Goal: Task Accomplishment & Management: Manage account settings

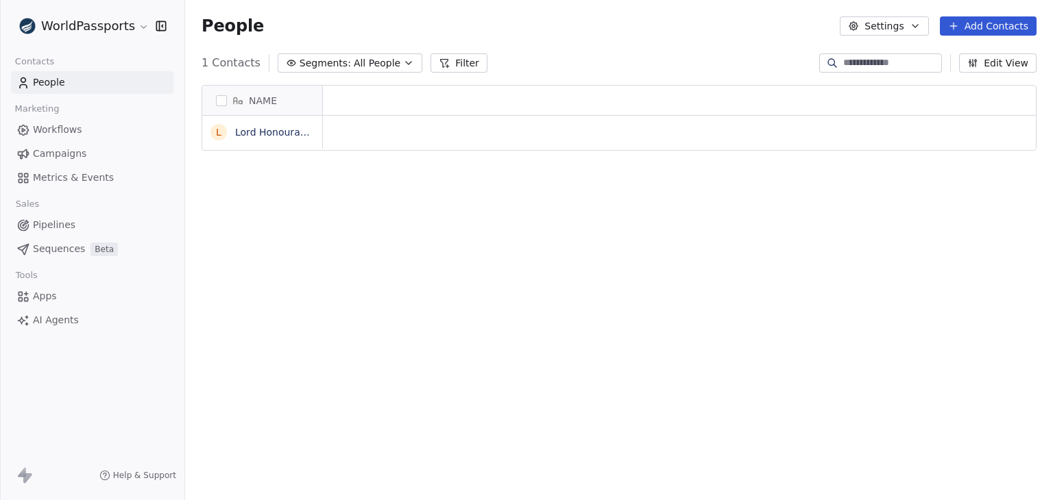
scroll to position [429, 857]
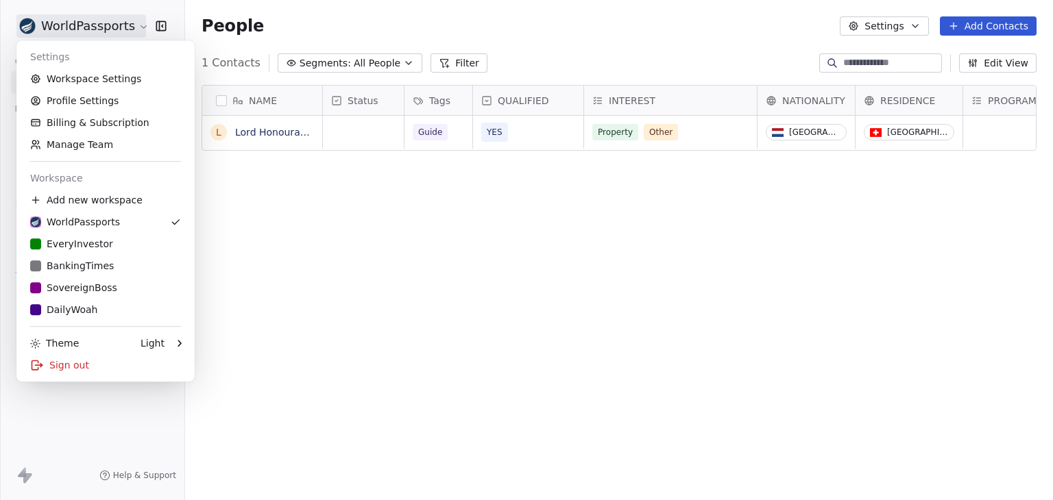
click at [84, 31] on html "WorldPassports Contacts People Marketing Workflows Campaigns Metrics & Events S…" at bounding box center [526, 250] width 1053 height 500
click at [88, 247] on div "EveryInvestor" at bounding box center [71, 244] width 83 height 14
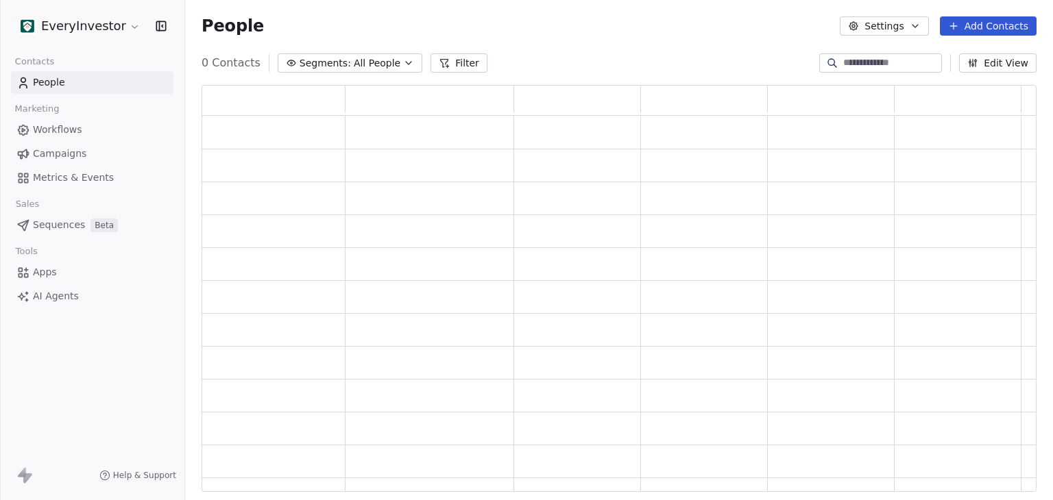
scroll to position [396, 824]
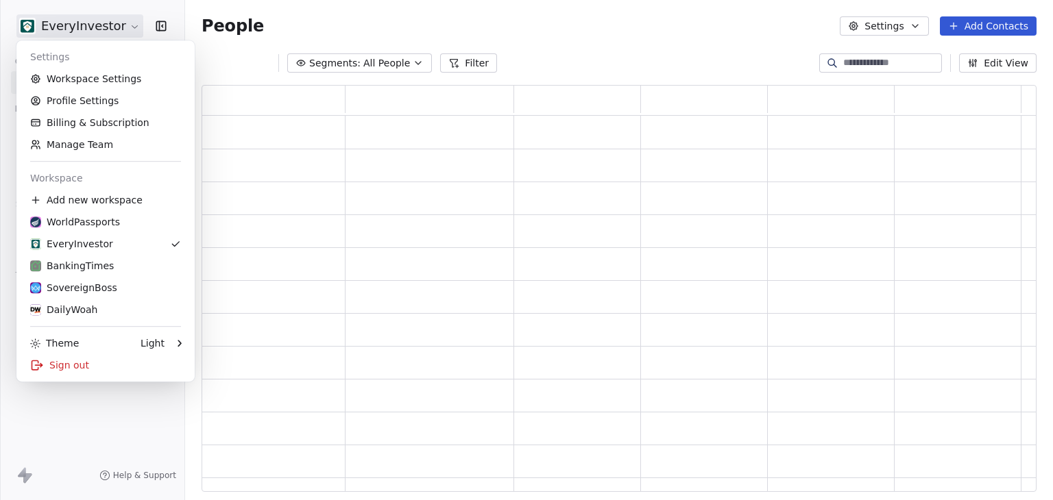
click at [90, 23] on html "EveryInvestor Contacts People Marketing Workflows Campaigns Metrics & Events Sa…" at bounding box center [526, 250] width 1053 height 500
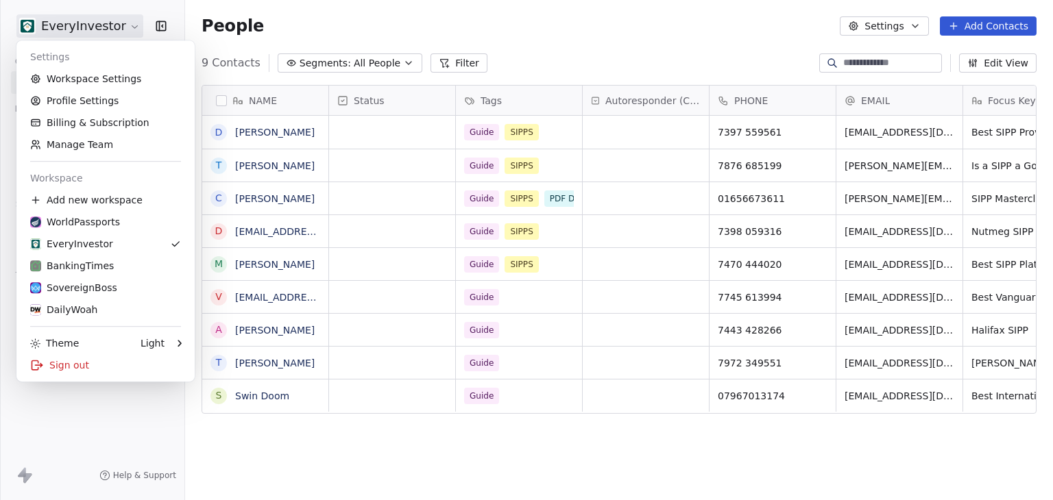
scroll to position [429, 857]
click at [364, 10] on html "EveryInvestor Contacts People Marketing Workflows Campaigns Metrics & Events Sa…" at bounding box center [526, 250] width 1053 height 500
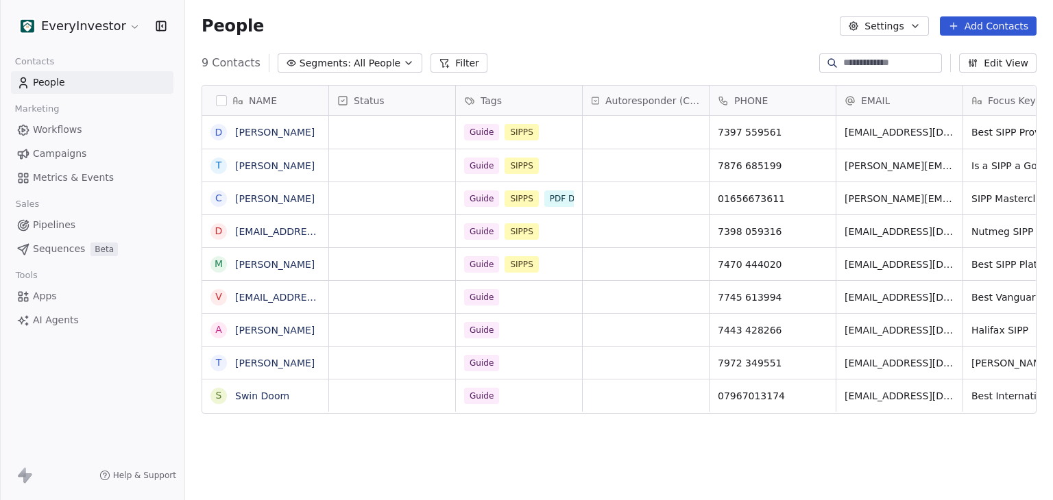
click at [104, 25] on html "EveryInvestor Contacts People Marketing Workflows Campaigns Metrics & Events Sa…" at bounding box center [526, 250] width 1053 height 500
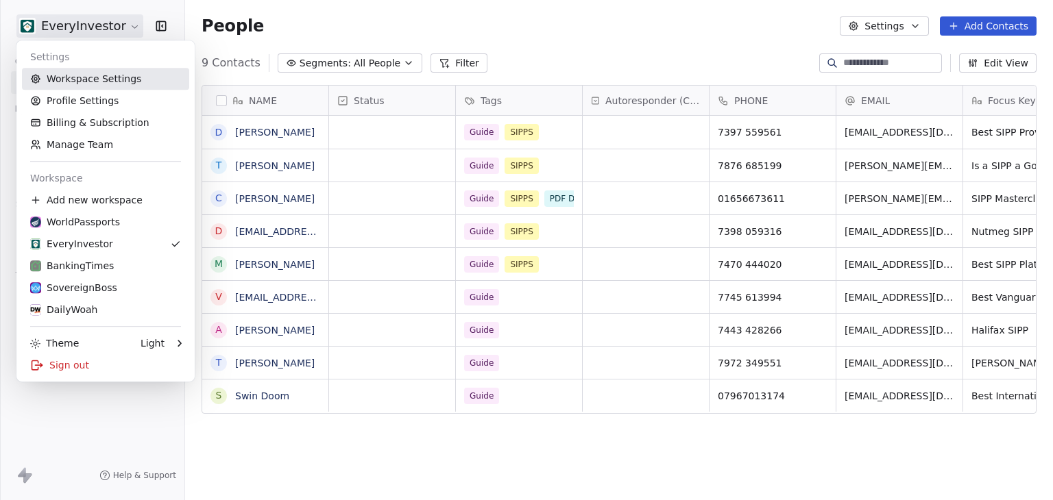
click at [112, 80] on link "Workspace Settings" at bounding box center [105, 79] width 167 height 22
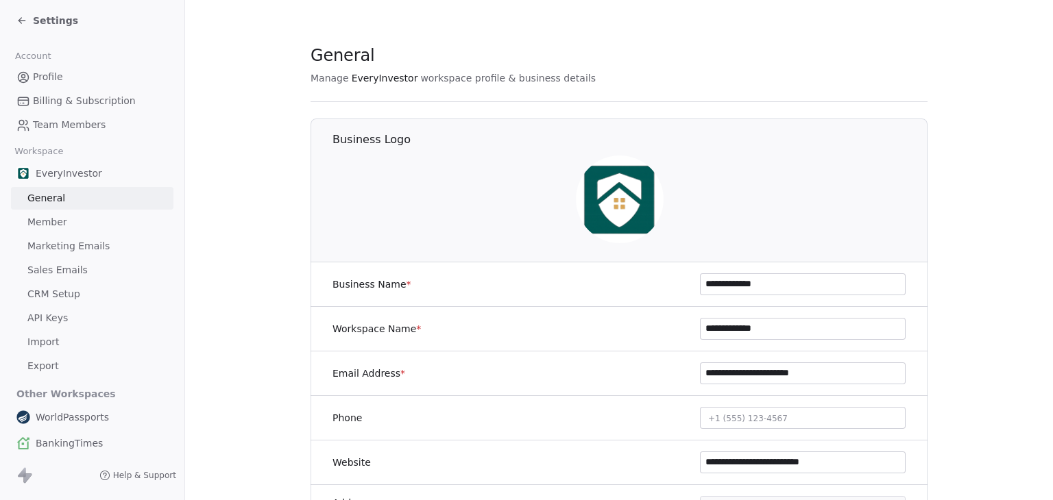
click at [57, 271] on span "Sales Emails" at bounding box center [57, 270] width 60 height 14
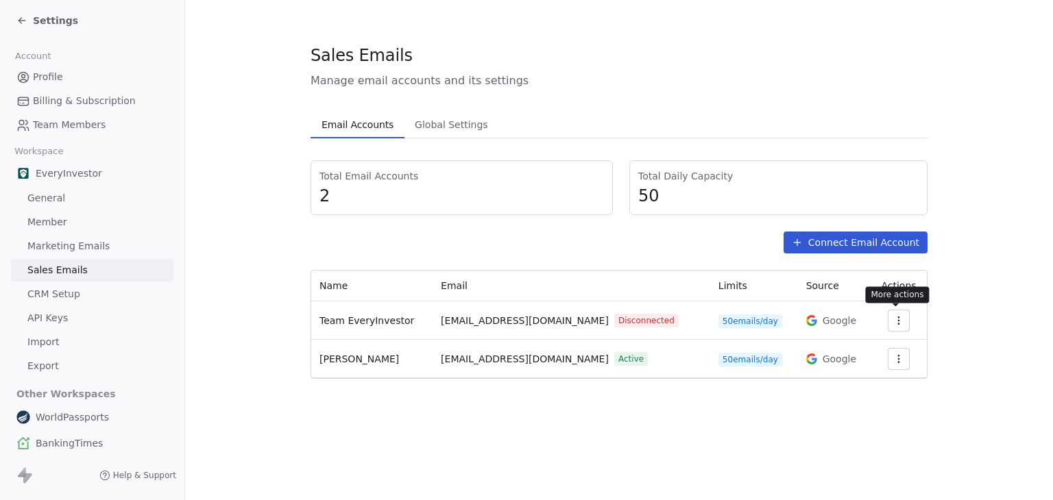
click at [893, 315] on icon "button" at bounding box center [898, 320] width 11 height 11
click at [963, 329] on html "Settings Account Profile Billing & Subscription Team Members Workspace EveryInv…" at bounding box center [526, 250] width 1053 height 500
click at [43, 16] on span "Settings" at bounding box center [55, 21] width 45 height 14
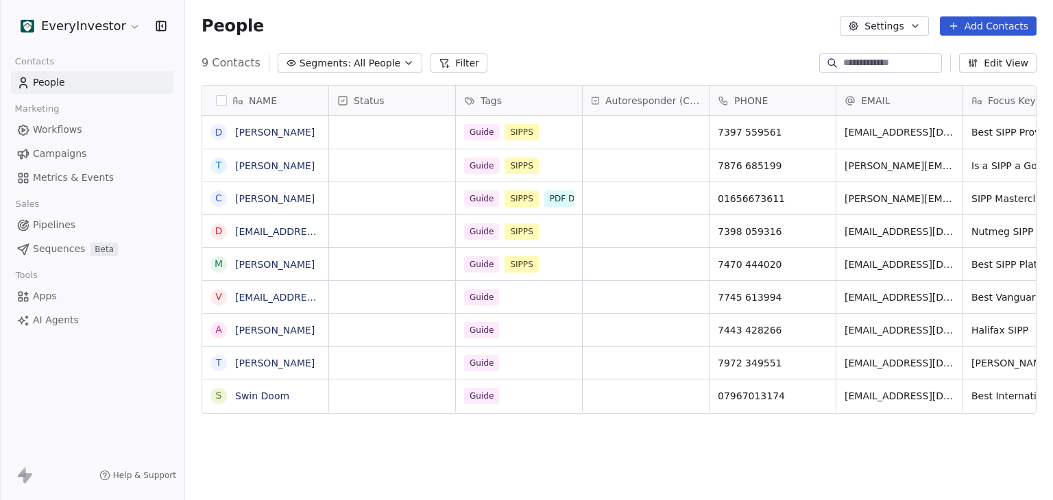
scroll to position [429, 857]
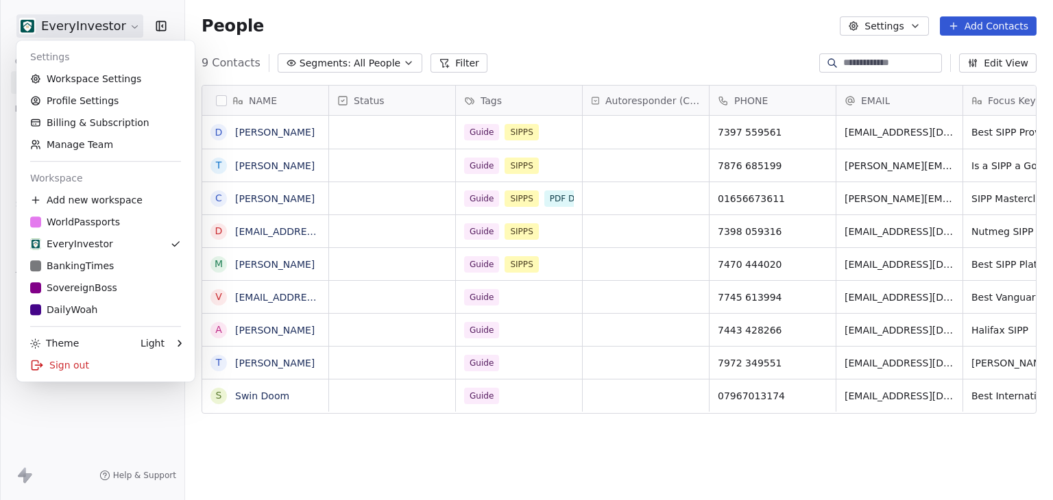
click at [84, 27] on html "EveryInvestor Contacts People Marketing Workflows Campaigns Metrics & Events Sa…" at bounding box center [526, 250] width 1053 height 500
click at [100, 365] on div "Sign out" at bounding box center [105, 365] width 167 height 22
